Goal: Information Seeking & Learning: Find specific fact

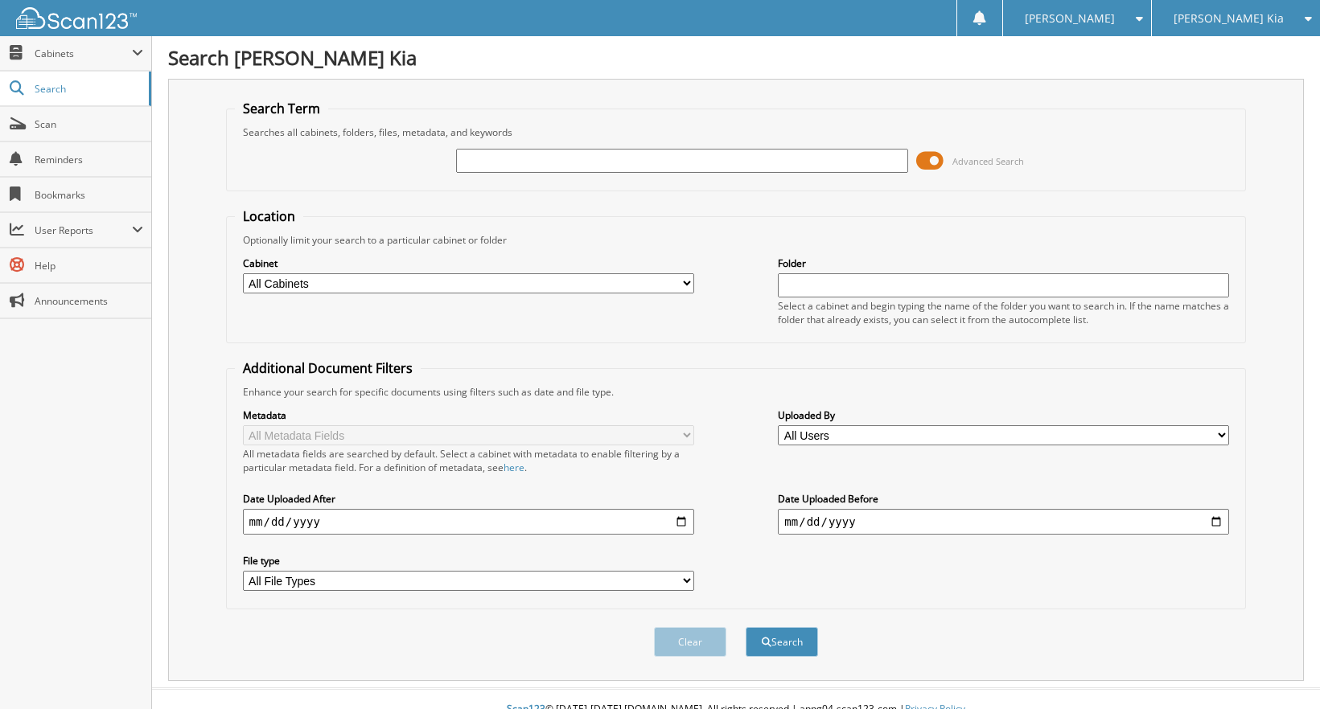
click at [1228, 30] on div "[PERSON_NAME] Kia" at bounding box center [1236, 18] width 152 height 36
click at [1222, 51] on link "[PERSON_NAME] Ford Sales, Inc" at bounding box center [1236, 57] width 168 height 43
type input "27282"
click at [746, 627] on button "Search" at bounding box center [782, 642] width 72 height 30
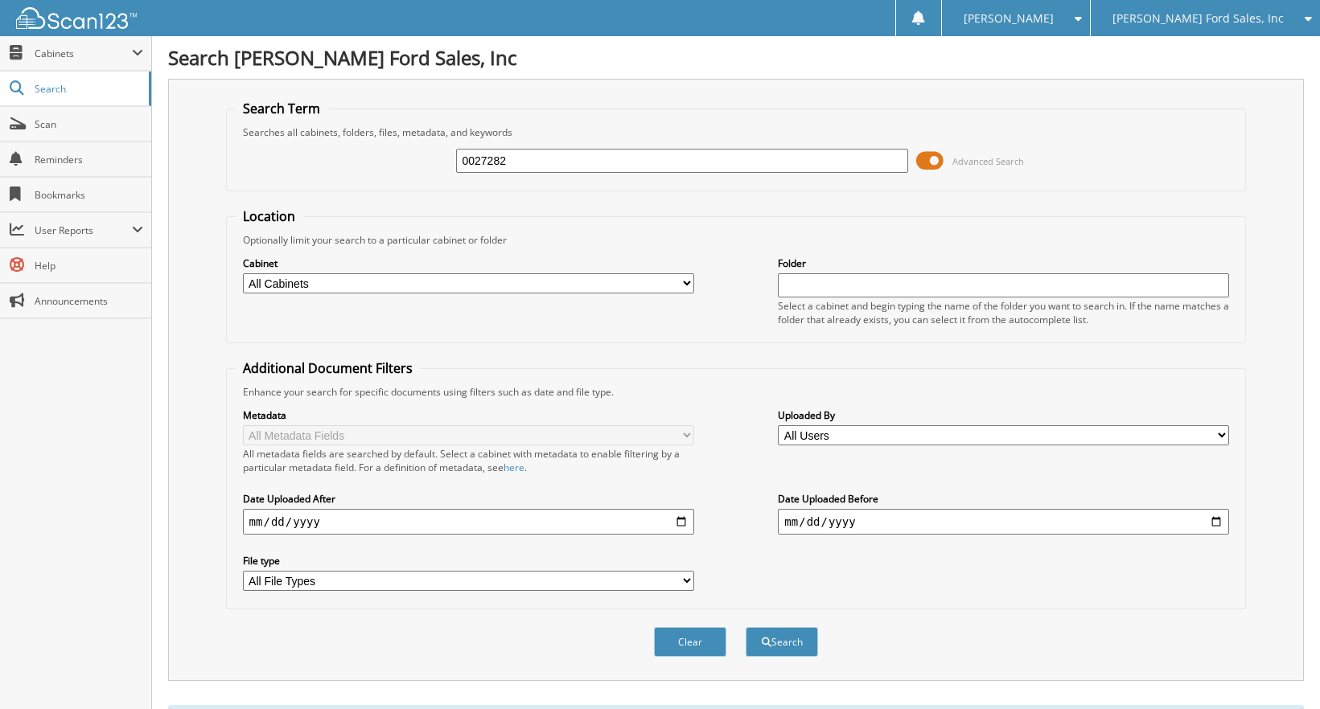
type input "0027282"
click at [746, 627] on button "Search" at bounding box center [782, 642] width 72 height 30
